Goal: Find specific page/section: Find specific page/section

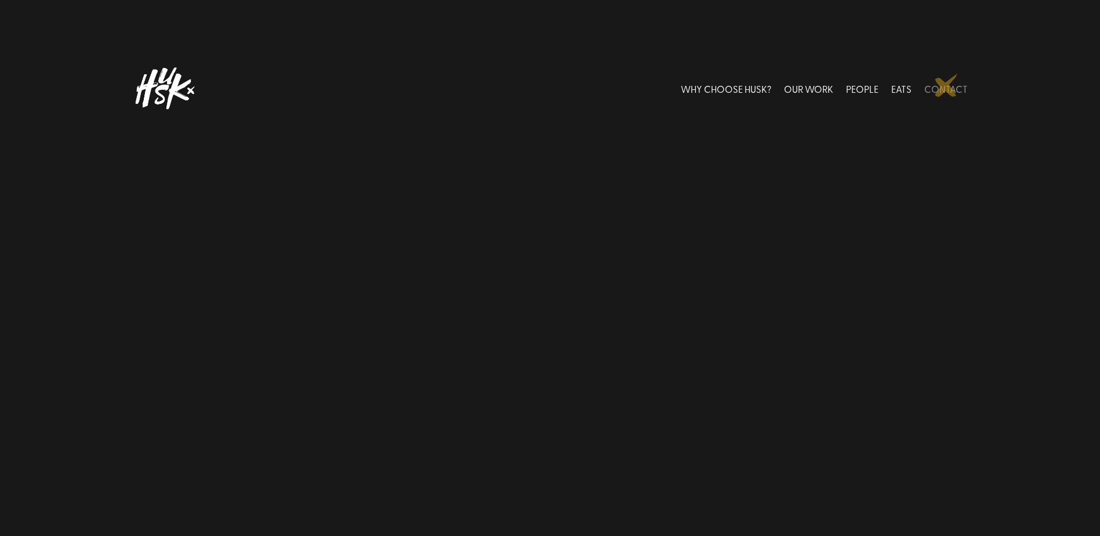
click at [946, 85] on link "CONTACT" at bounding box center [945, 89] width 43 height 52
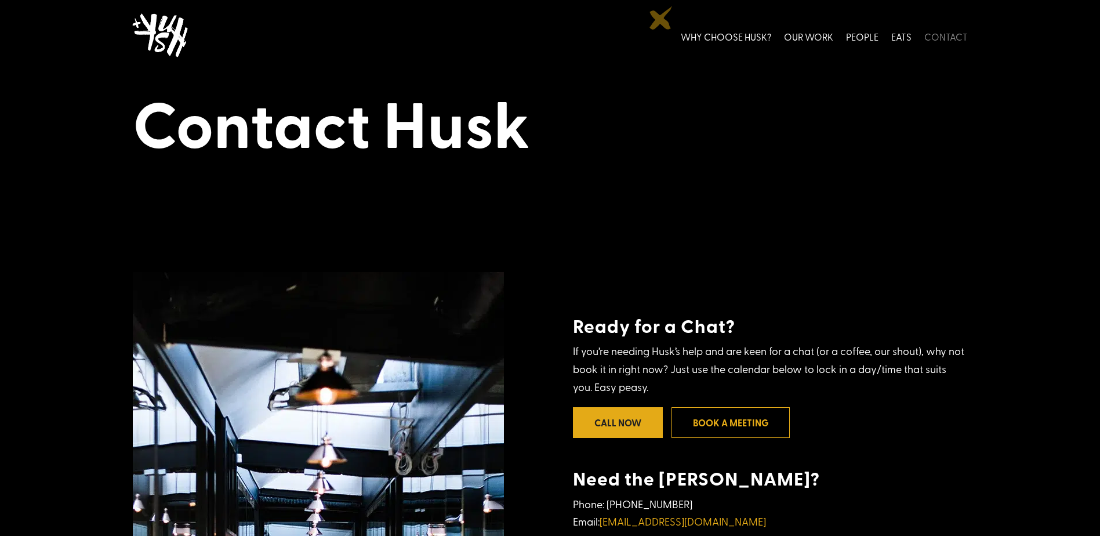
scroll to position [46, 0]
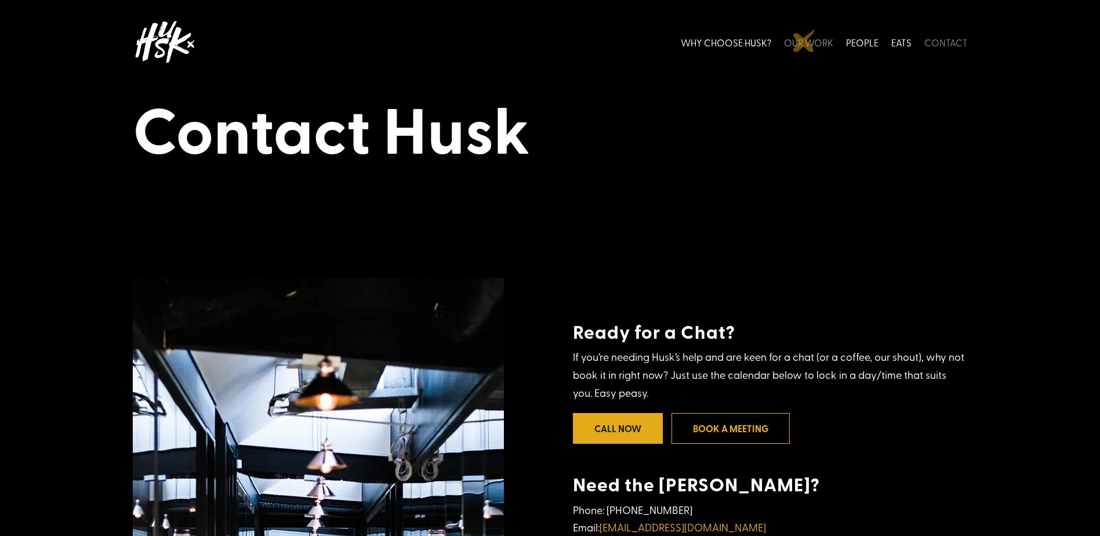
click at [804, 41] on link "OUR WORK" at bounding box center [808, 42] width 49 height 52
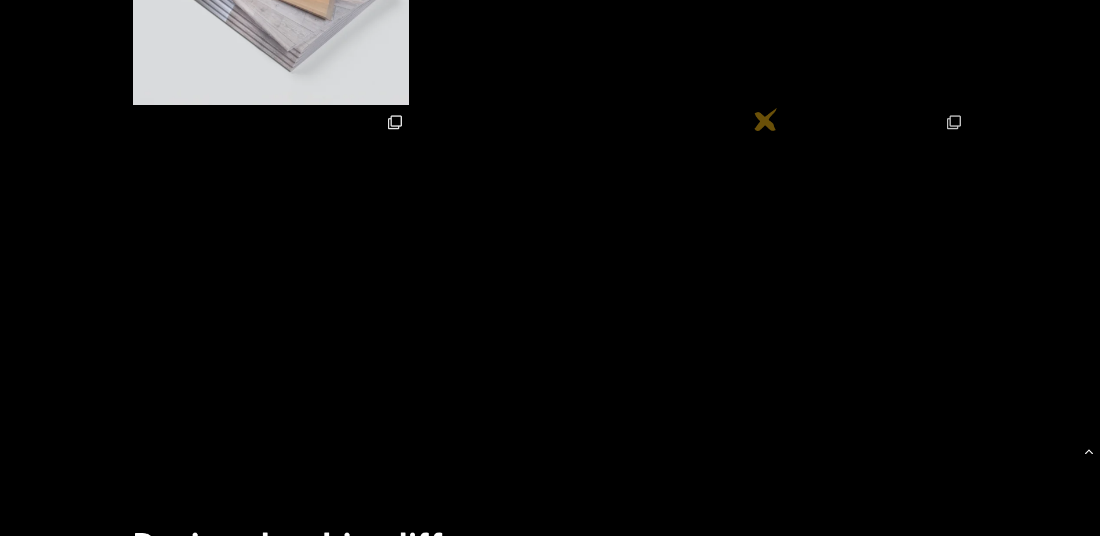
scroll to position [4326, 0]
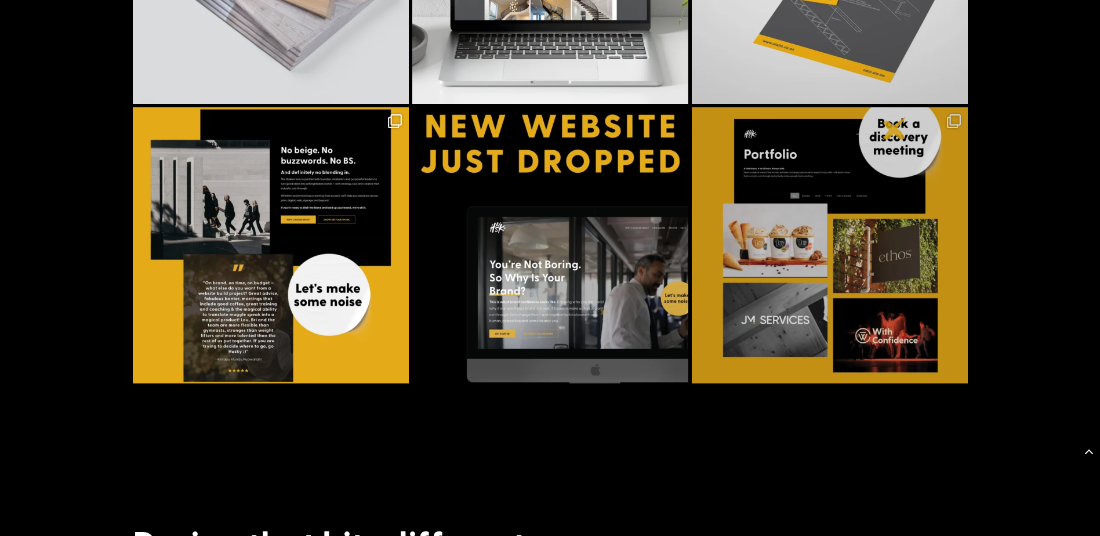
click at [895, 128] on img at bounding box center [830, 245] width 276 height 276
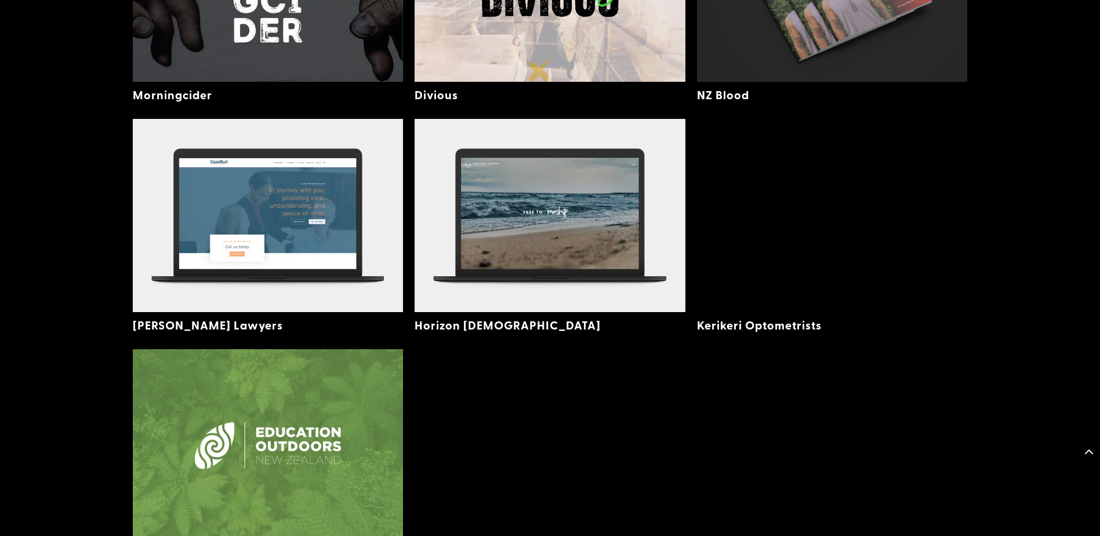
scroll to position [1914, 0]
